Goal: Task Accomplishment & Management: Use online tool/utility

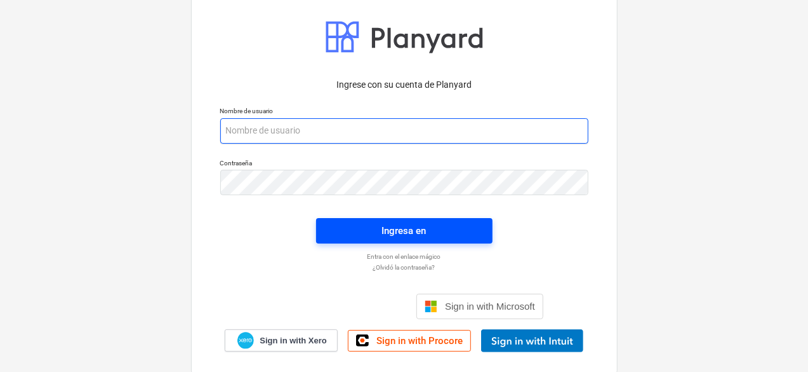
type input "[PERSON_NAME][EMAIL_ADDRESS][DOMAIN_NAME]"
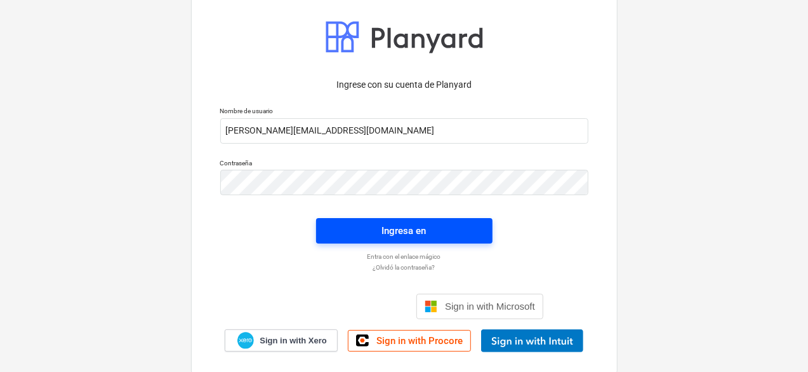
click at [433, 234] on span "Ingresa en" at bounding box center [404, 230] width 146 height 17
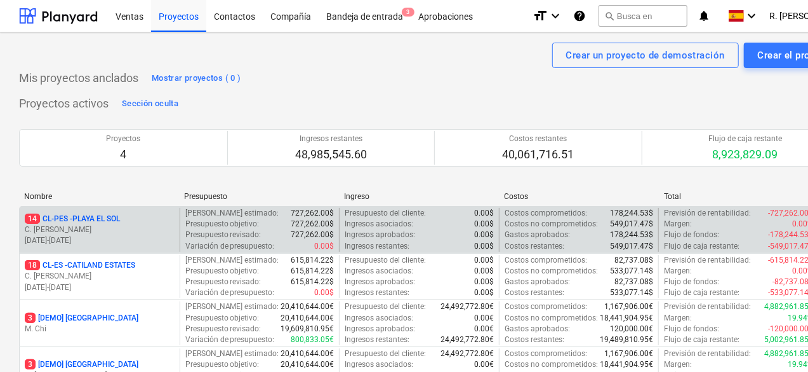
click at [117, 218] on p "14 CL-PES - [GEOGRAPHIC_DATA]" at bounding box center [72, 218] width 95 height 11
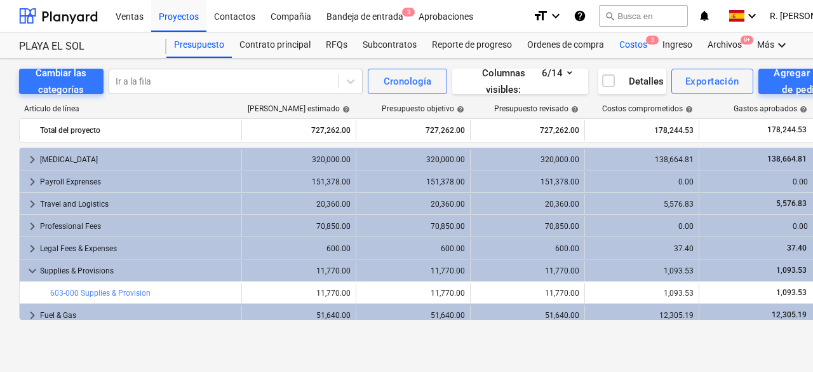
click at [632, 41] on div "Costos 3" at bounding box center [633, 44] width 43 height 25
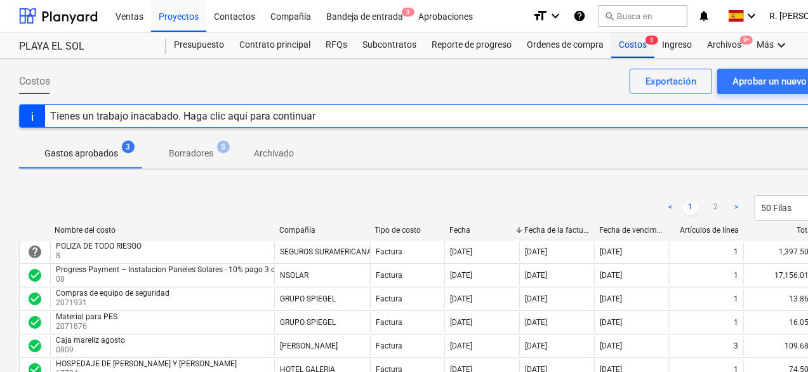
click at [620, 48] on div "Costos 3" at bounding box center [633, 44] width 43 height 25
click at [174, 22] on div "Proyectos" at bounding box center [178, 15] width 55 height 32
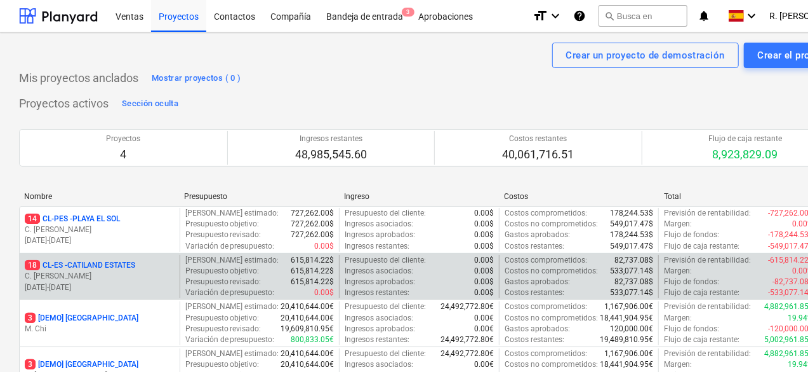
click at [84, 271] on p "C. [PERSON_NAME]" at bounding box center [100, 276] width 150 height 11
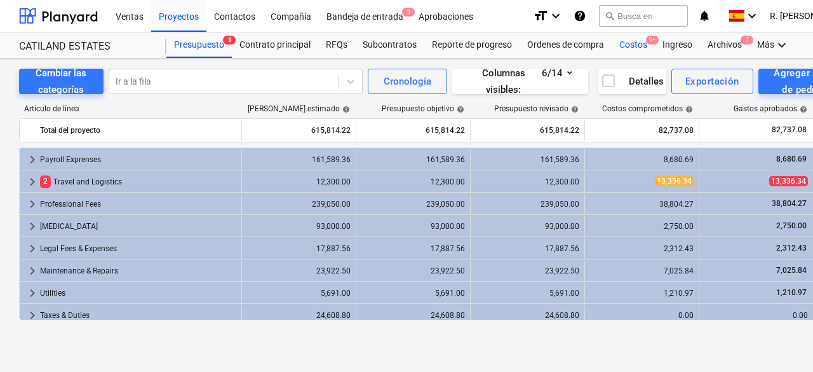
click at [620, 40] on div "Costos 9+" at bounding box center [633, 44] width 43 height 25
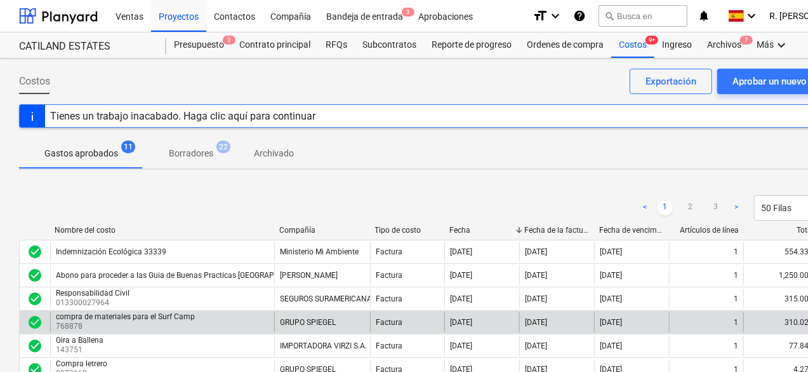
scroll to position [127, 0]
